Goal: Browse casually

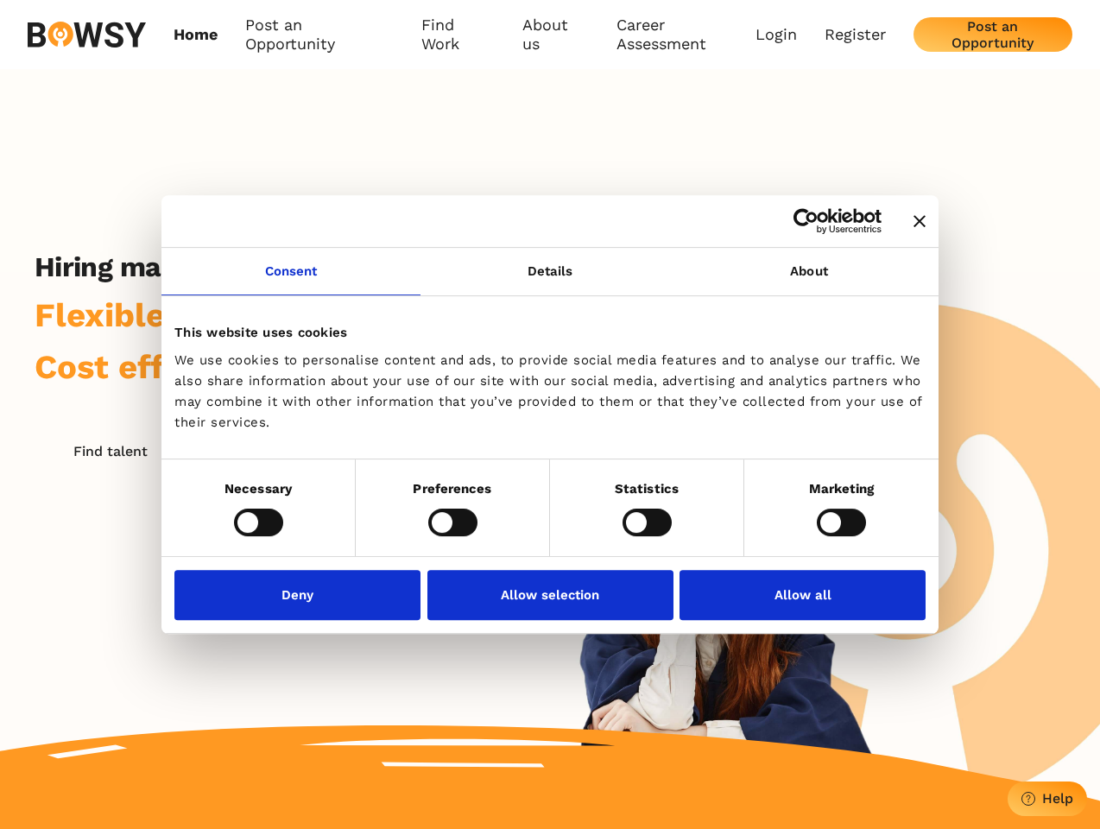
click at [914, 222] on icon "Close banner" at bounding box center [920, 221] width 12 height 12
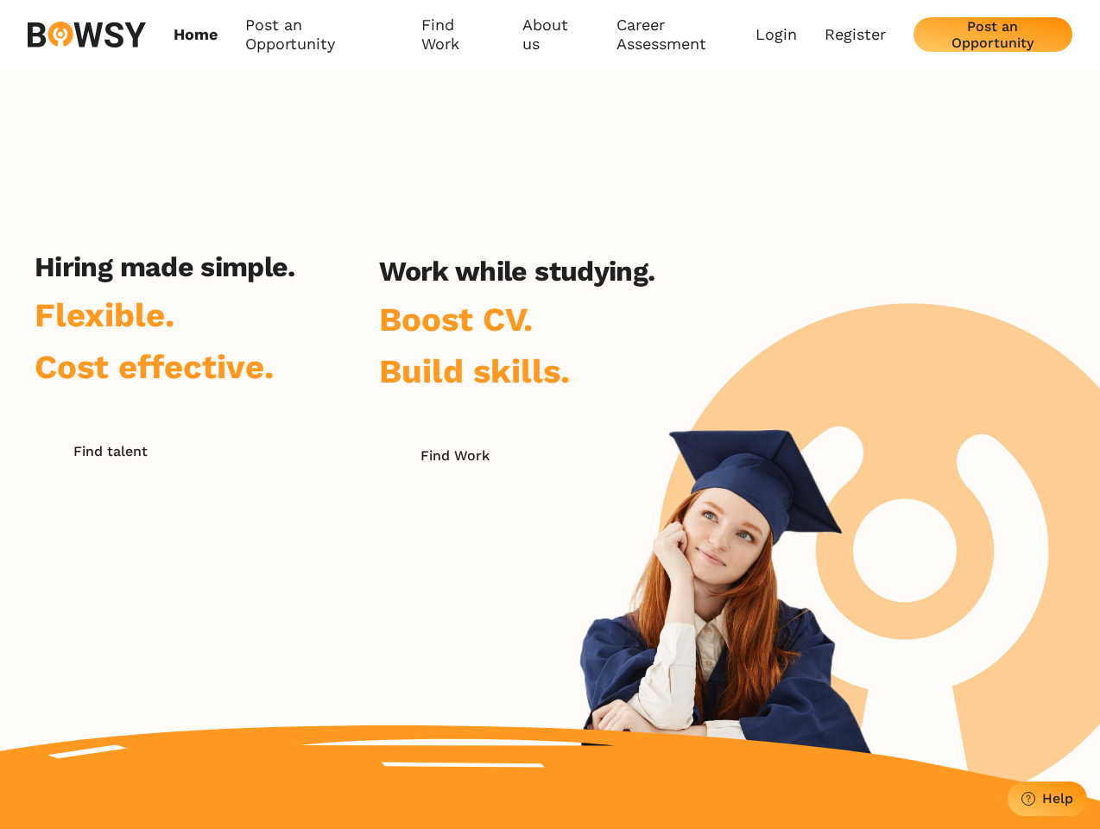
click at [291, 282] on link "Consent" at bounding box center [290, 271] width 259 height 47
click at [550, 282] on h2 "Work while studying." at bounding box center [516, 271] width 275 height 33
click at [809, 282] on div "Hiring made simple. Flexible. Cost effective. Find talent Work while studying. …" at bounding box center [550, 435] width 1100 height 732
click at [258, 522] on div "Hiring made simple. Flexible. Cost effective. Find talent Work while studying. …" at bounding box center [344, 470] width 689 height 440
click at [453, 522] on div "Hiring made simple. Flexible. Cost effective. Find talent Work while studying. …" at bounding box center [344, 470] width 689 height 440
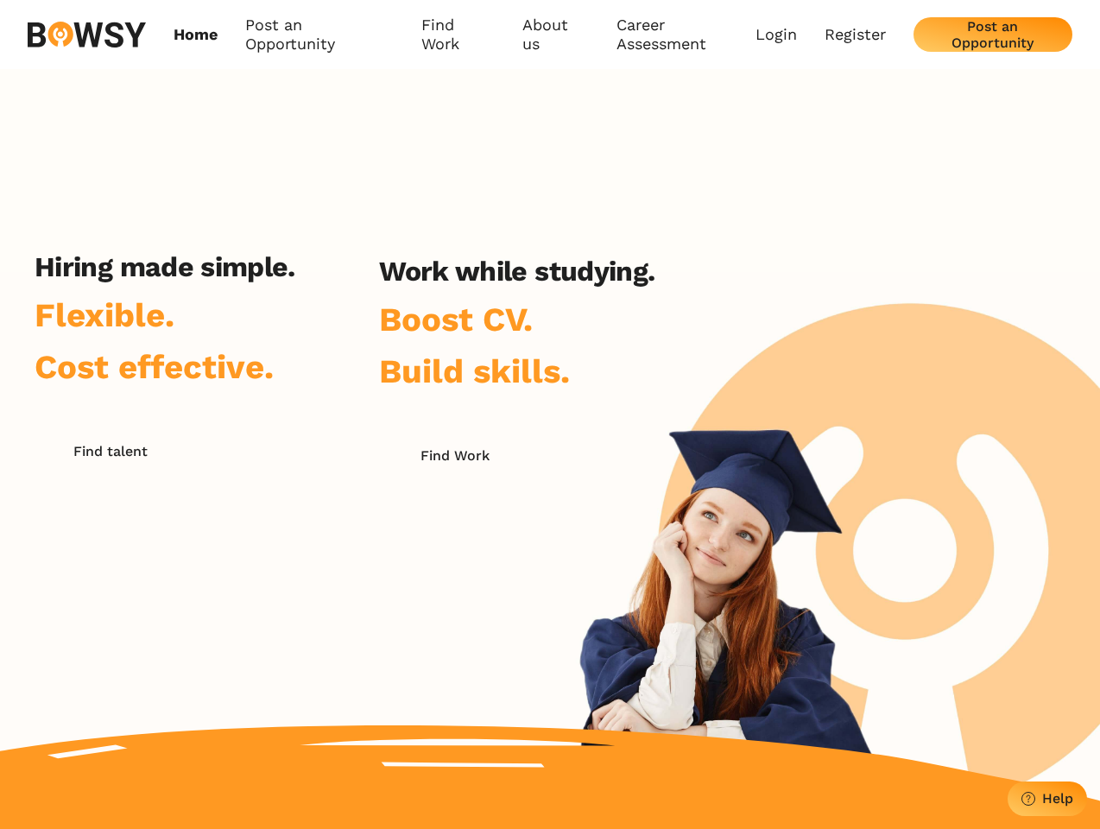
click at [647, 522] on div "Hiring made simple. Flexible. Cost effective. Find talent Work while studying. …" at bounding box center [344, 470] width 689 height 440
click at [841, 522] on div "Hiring made simple. Flexible. Cost effective. Find talent Work while studying. …" at bounding box center [550, 435] width 1100 height 732
click at [302, 594] on div "Hiring made simple. Flexible. Cost effective. Find talent Work while studying. …" at bounding box center [344, 470] width 689 height 440
click at [550, 594] on div "Hiring made simple. Flexible. Cost effective. Find talent Work while studying. …" at bounding box center [344, 470] width 689 height 440
